Goal: Transaction & Acquisition: Obtain resource

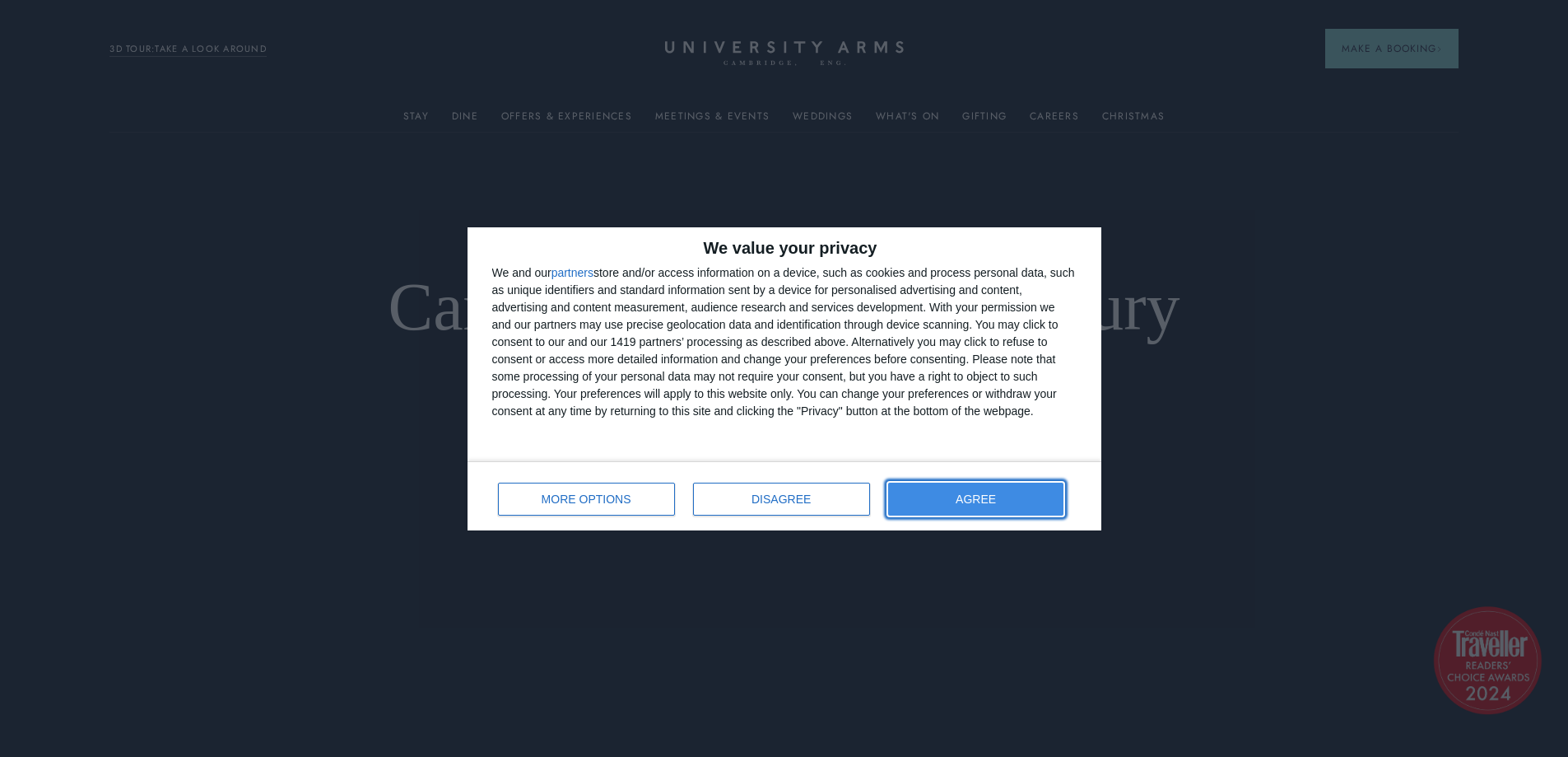
click at [1035, 507] on button "AGREE" at bounding box center [976, 499] width 176 height 33
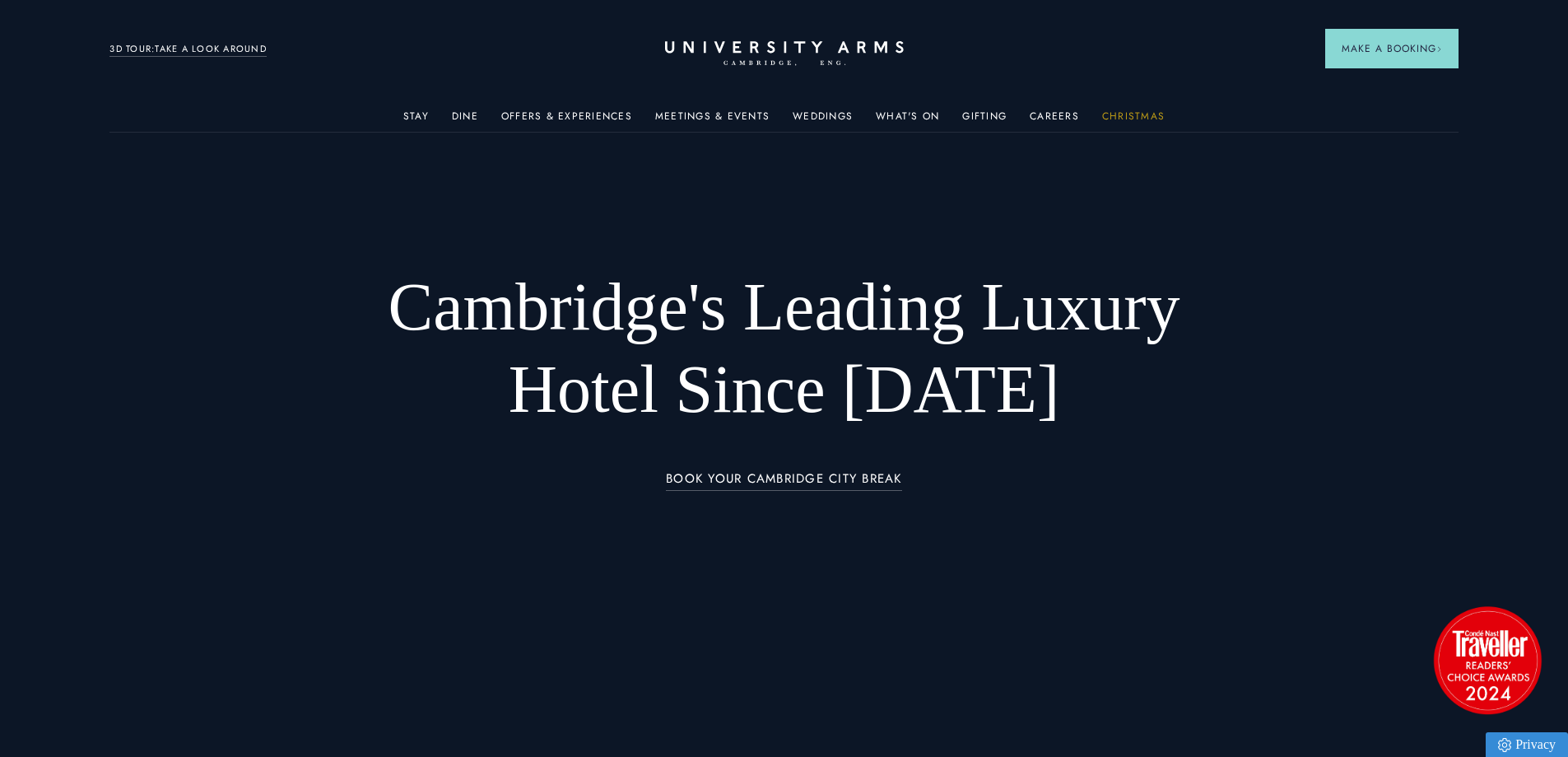
click at [1134, 116] on link "Christmas" at bounding box center [1133, 121] width 63 height 21
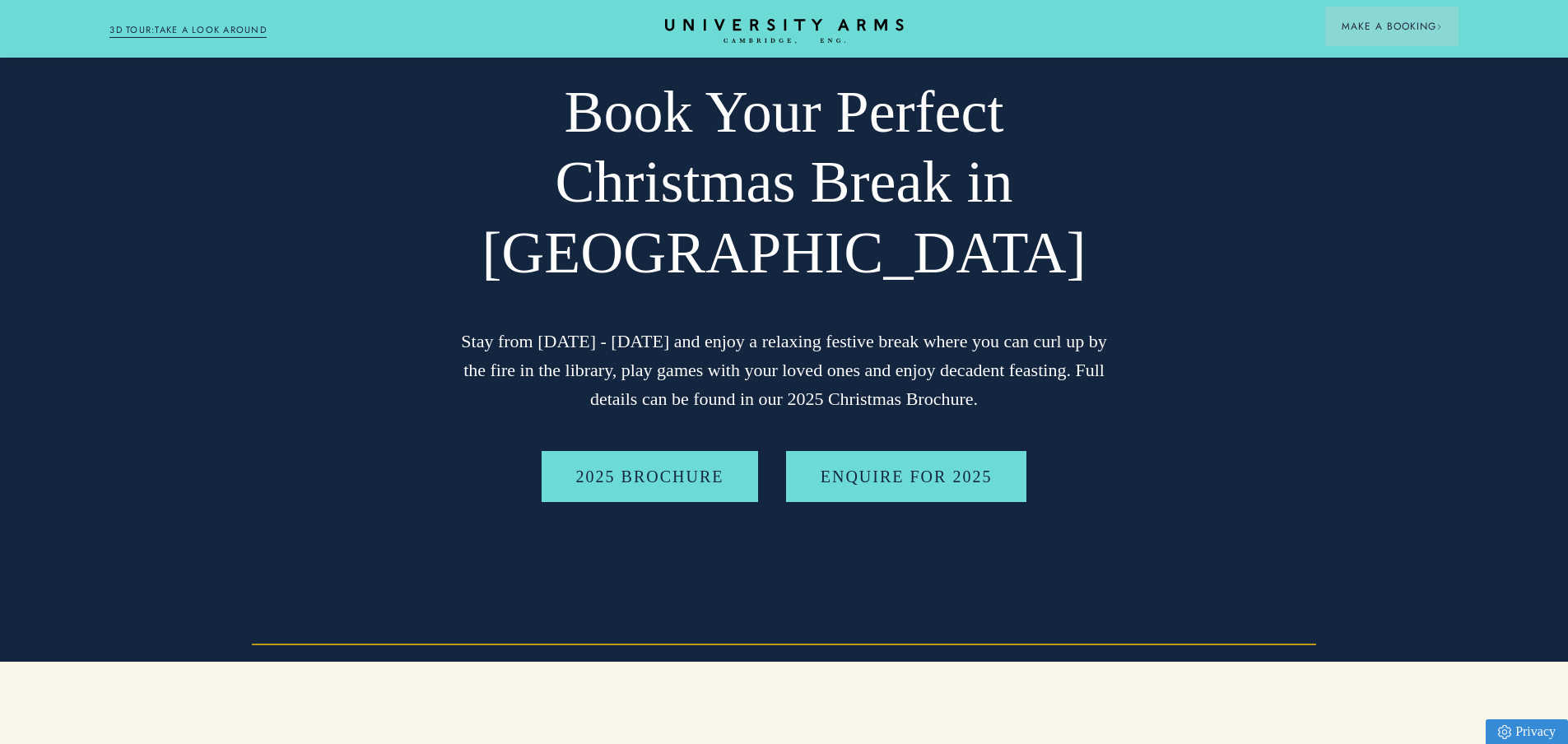
scroll to position [165, 0]
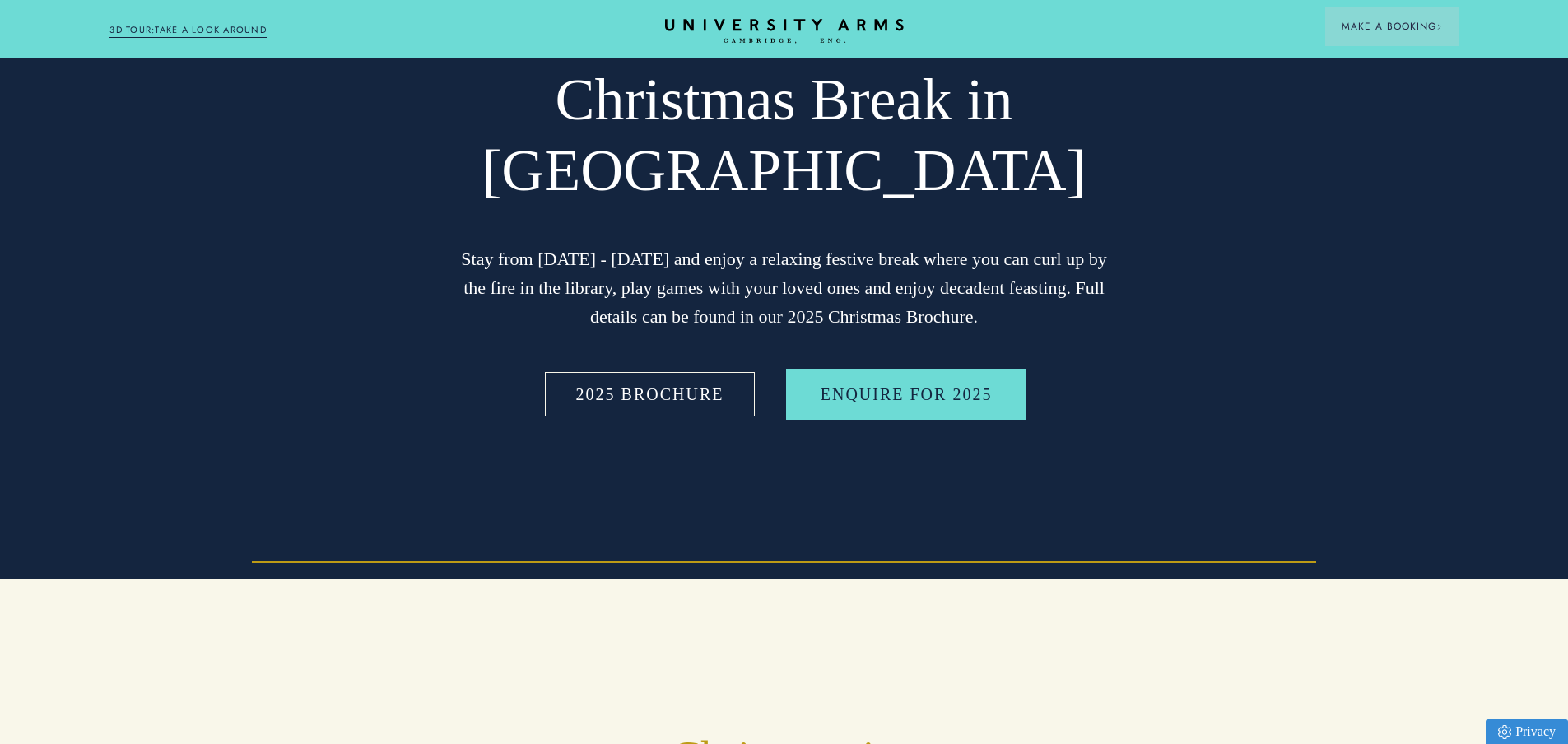
click at [670, 404] on link "2025 BROCHURE" at bounding box center [650, 394] width 217 height 51
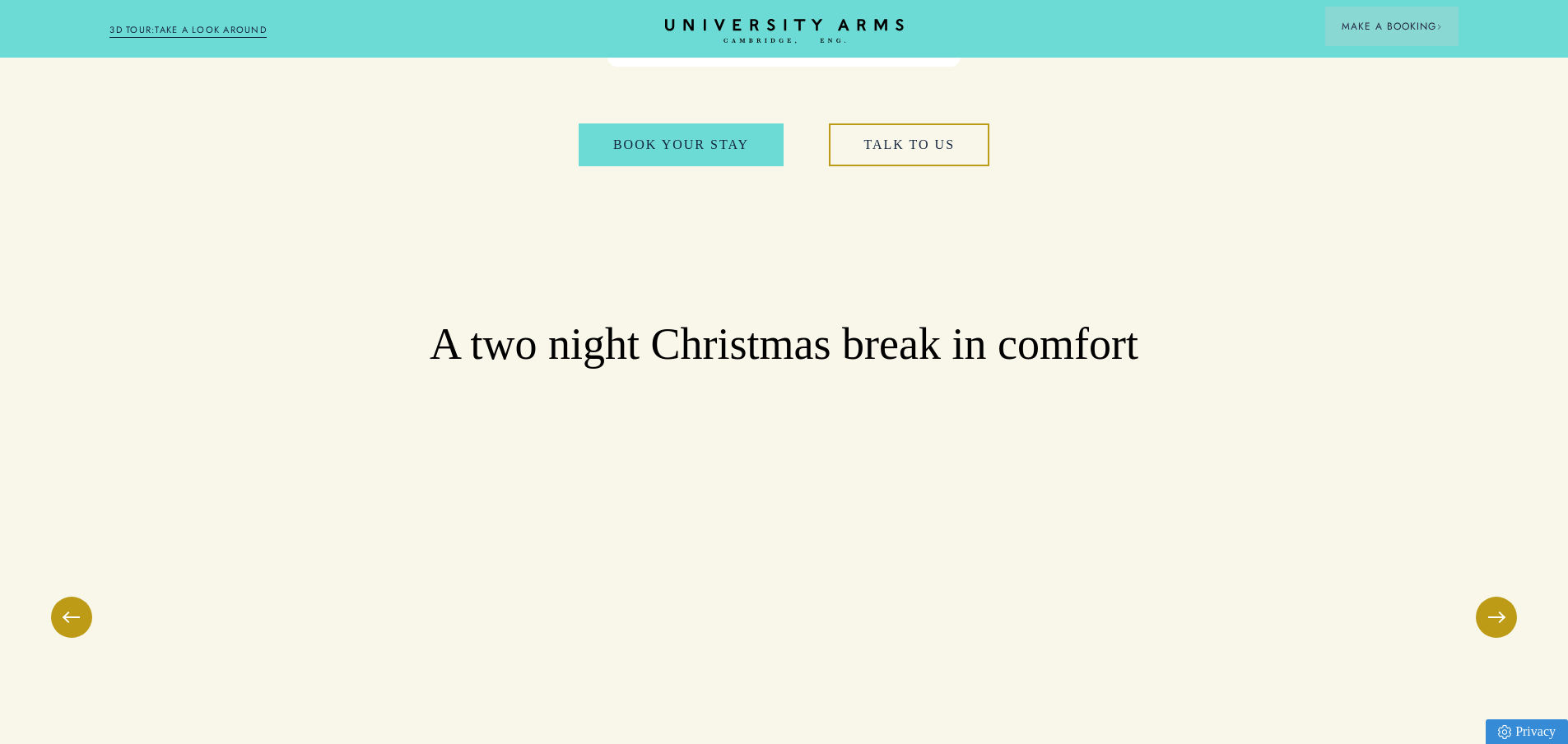
scroll to position [2141, 0]
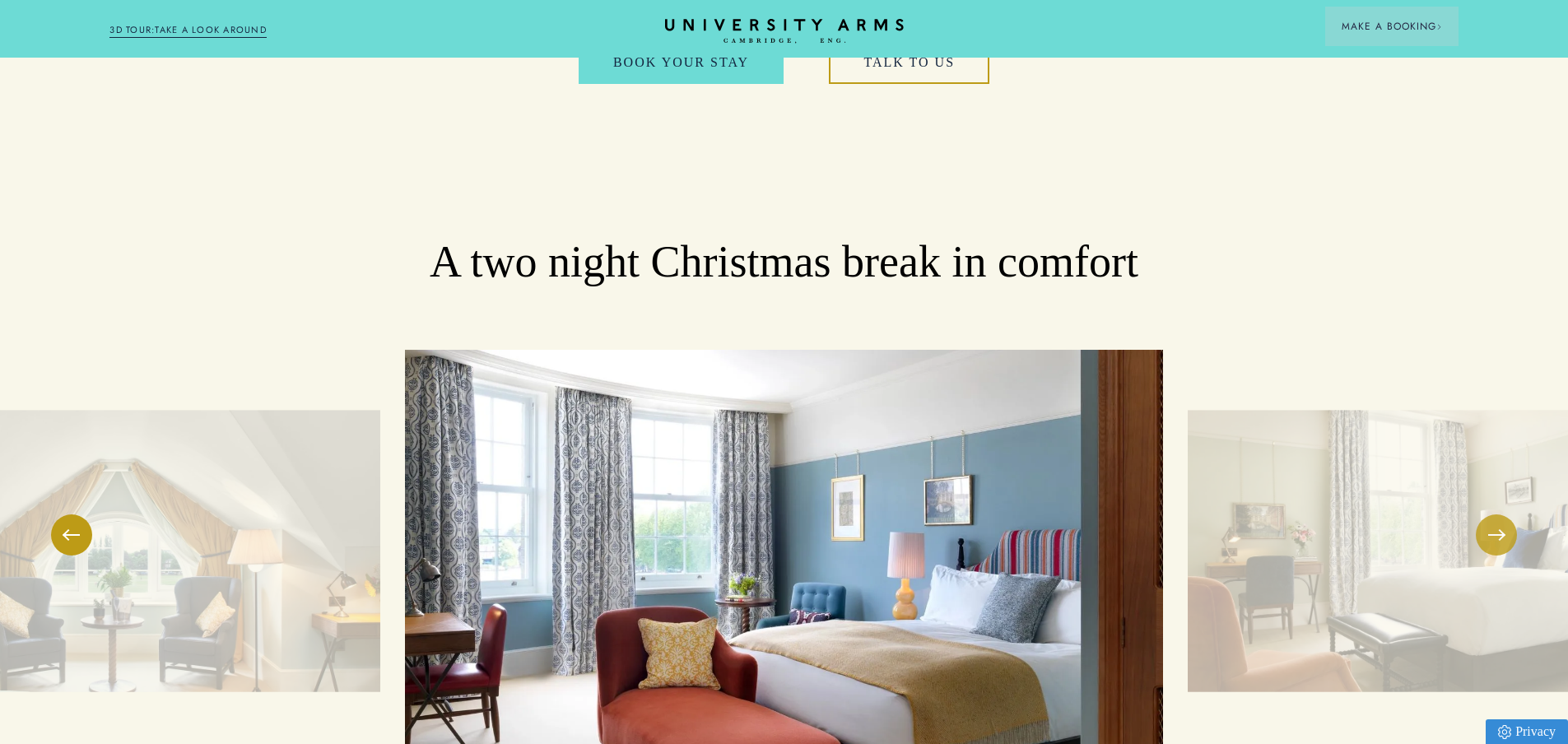
click at [1504, 515] on button at bounding box center [1495, 535] width 41 height 41
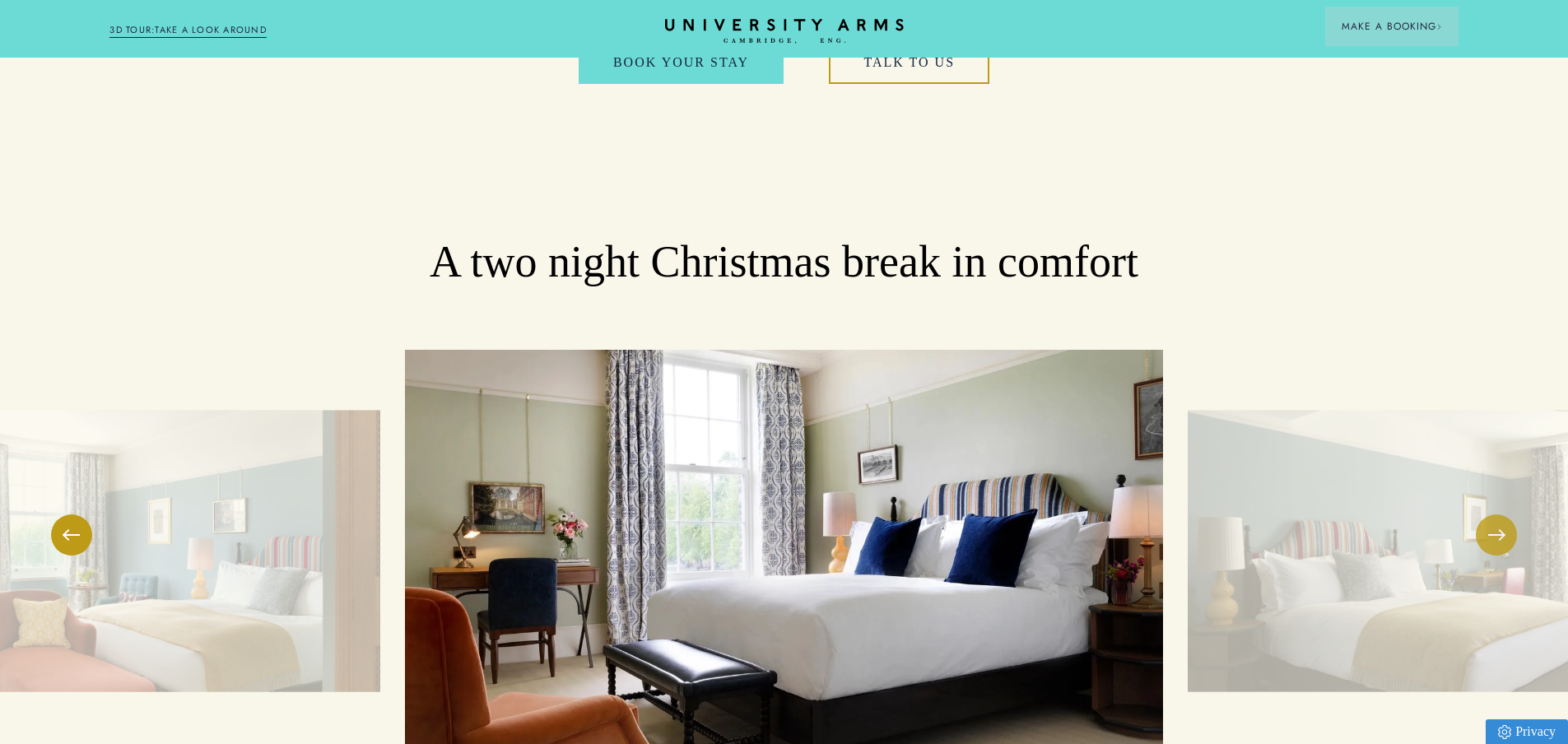
click at [1504, 535] on span at bounding box center [1496, 536] width 17 height 2
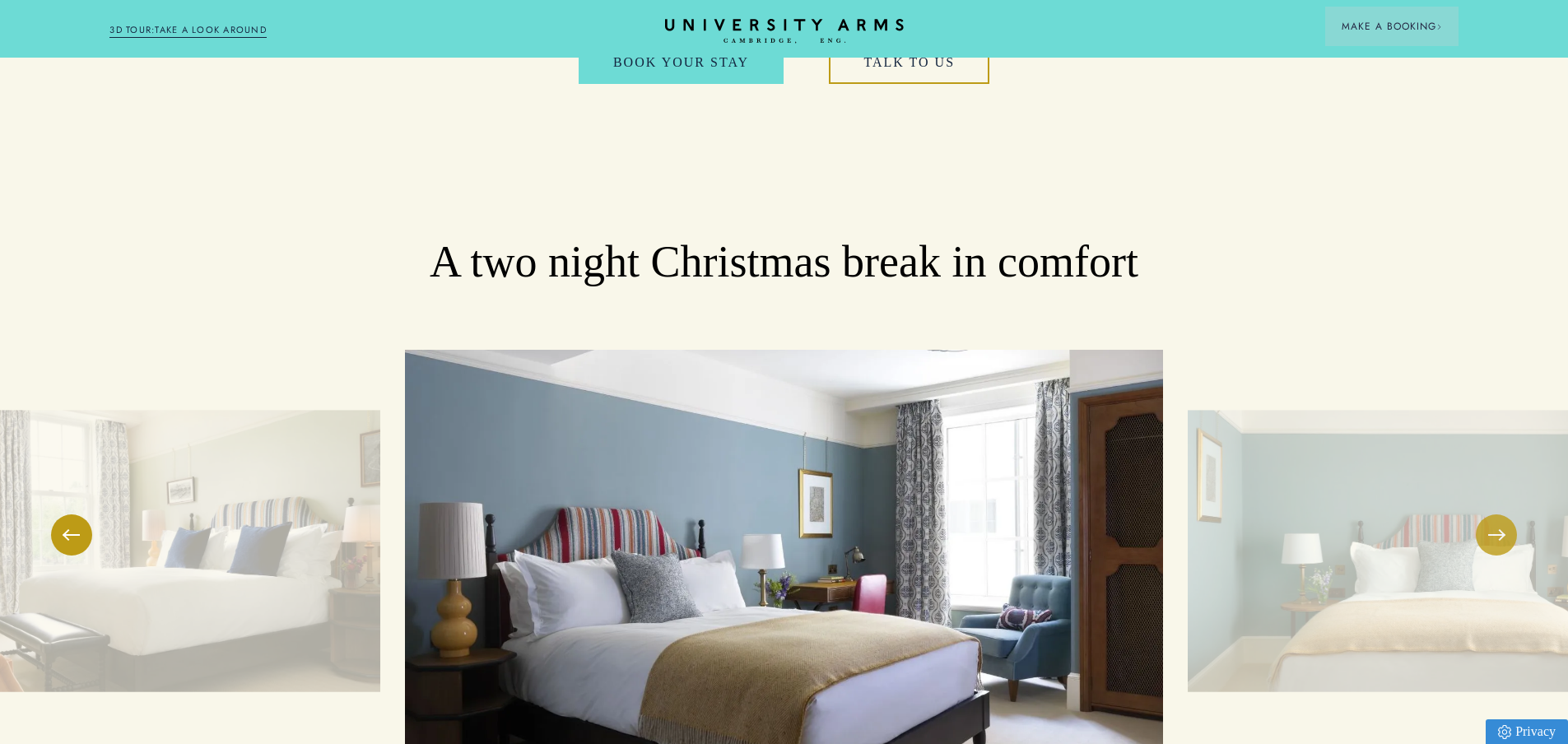
click at [1504, 535] on span at bounding box center [1496, 536] width 17 height 2
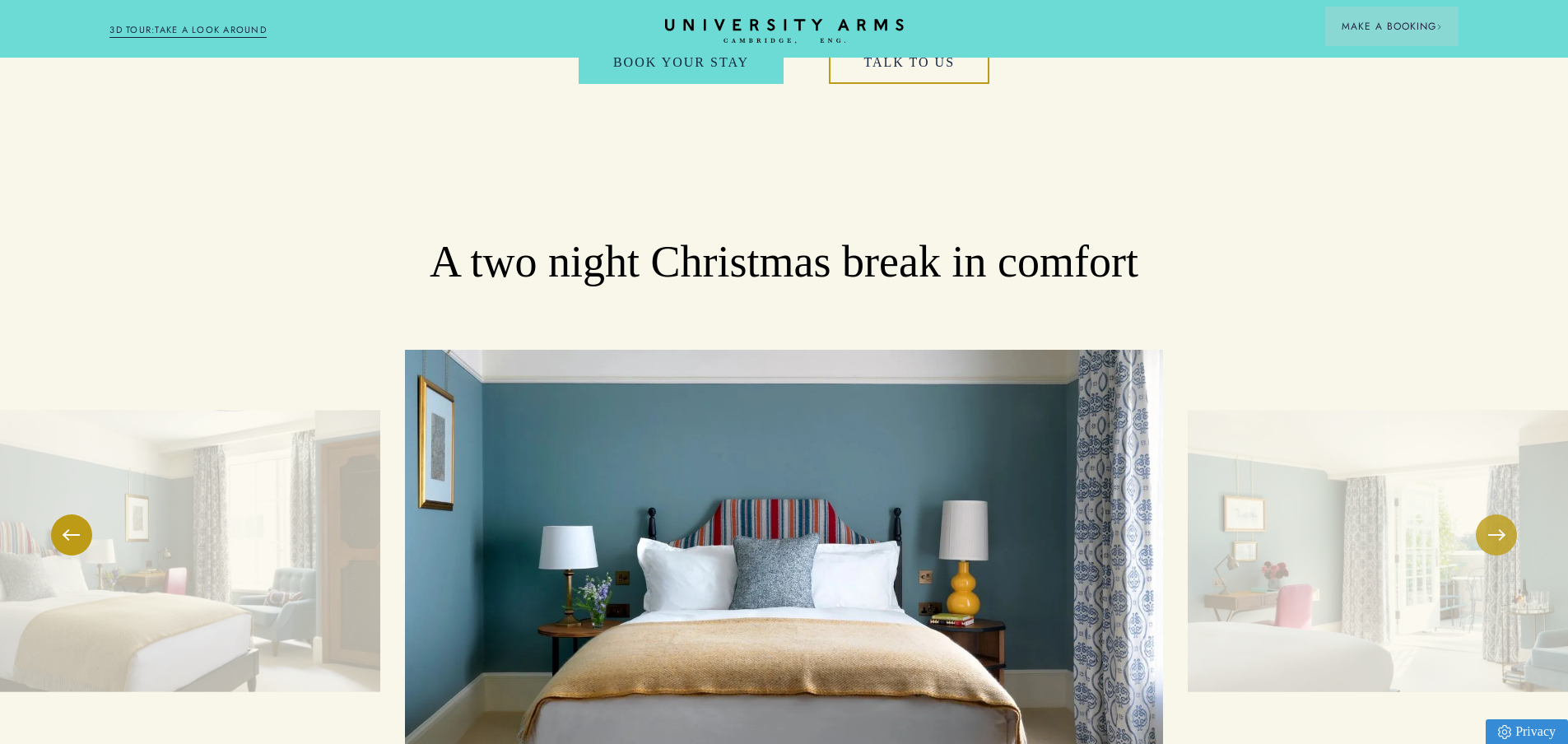
click at [1504, 535] on span at bounding box center [1496, 536] width 17 height 2
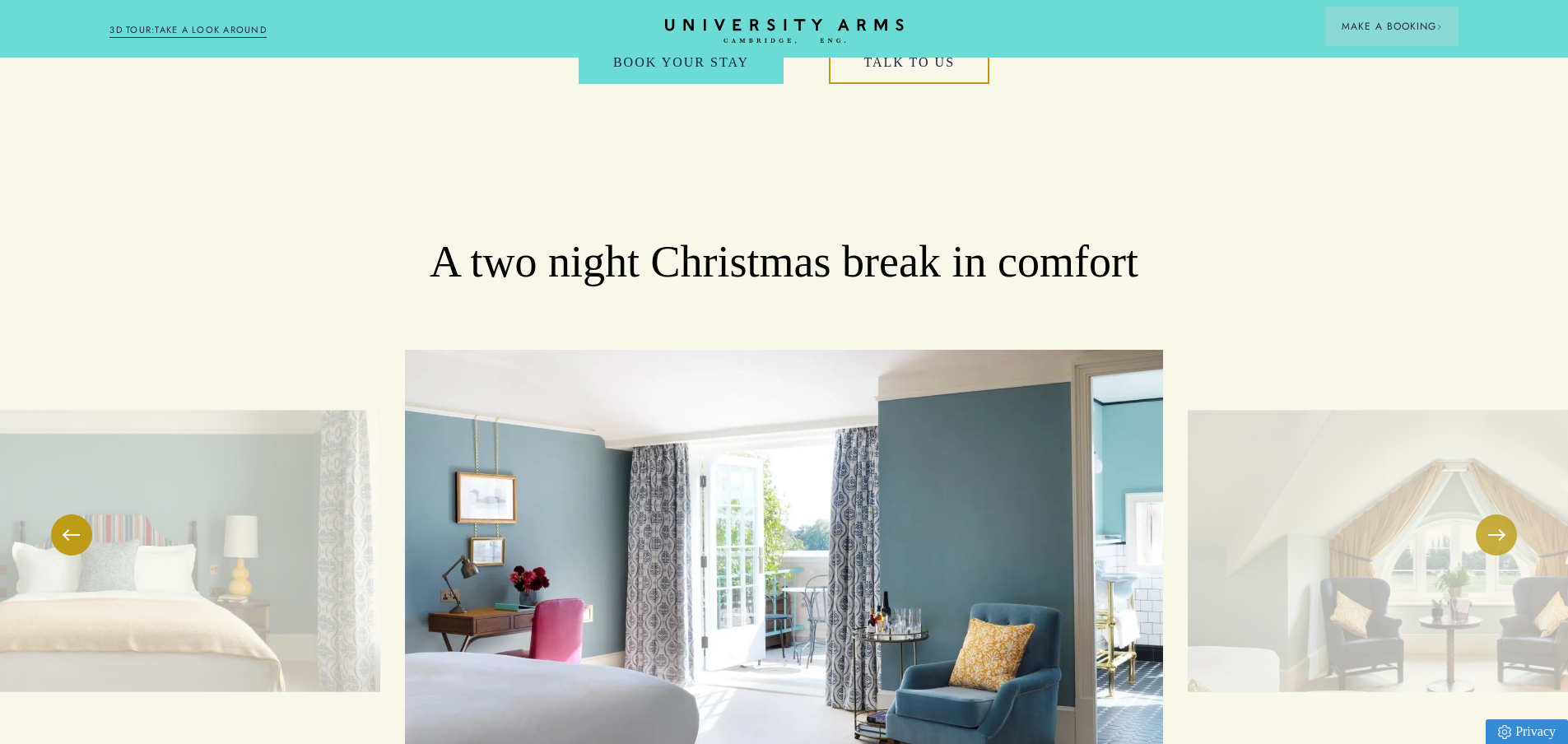
click at [1504, 535] on span at bounding box center [1496, 536] width 17 height 2
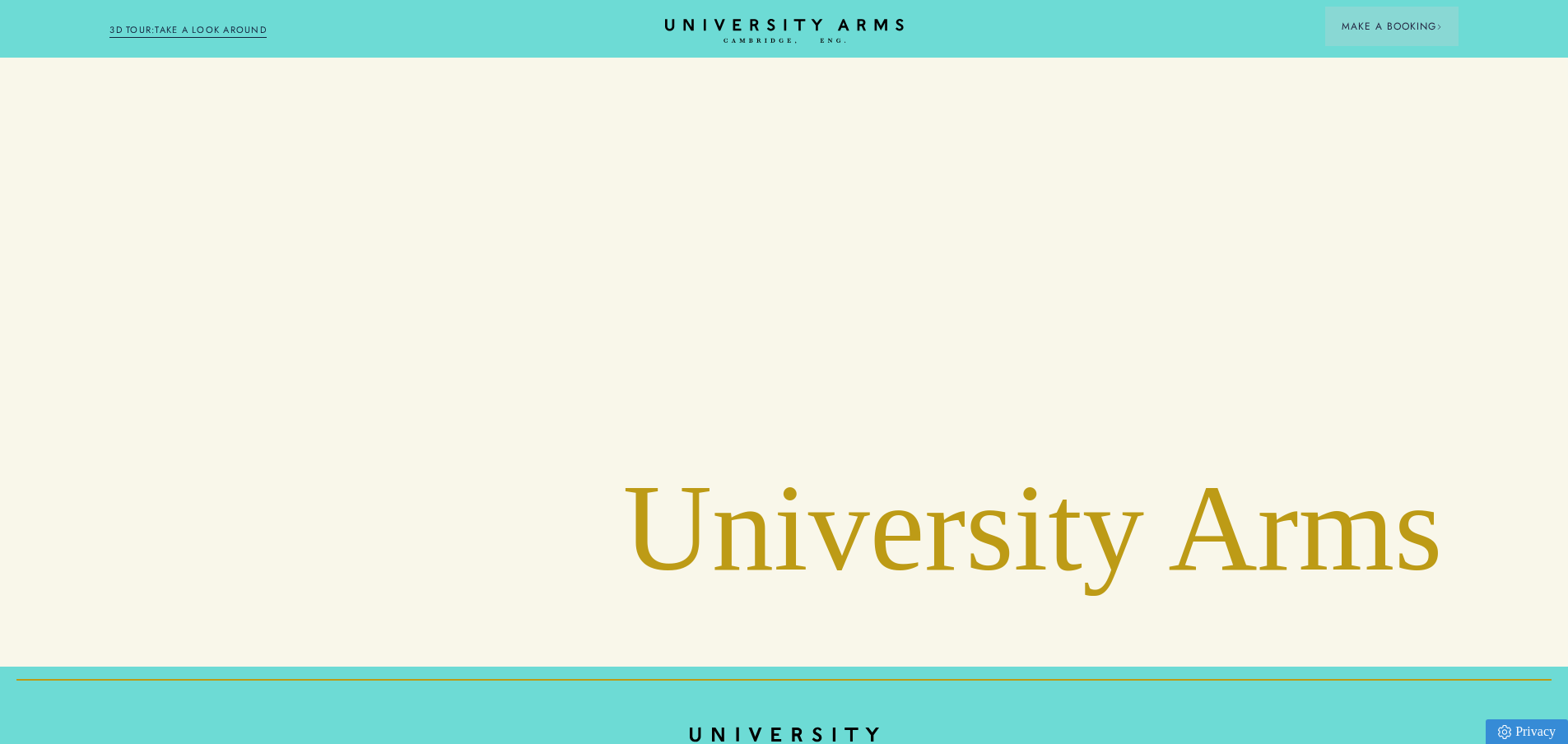
scroll to position [6773, 0]
